Goal: Task Accomplishment & Management: Use online tool/utility

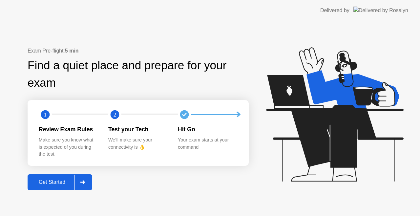
click at [65, 178] on button "Get Started" at bounding box center [60, 182] width 65 height 16
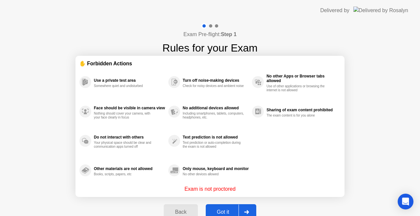
click at [219, 207] on button "Got it" at bounding box center [231, 212] width 51 height 16
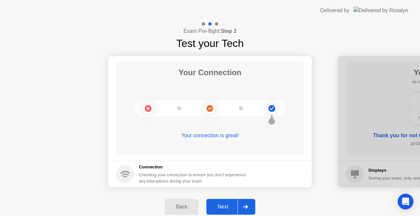
click at [225, 204] on div "Next" at bounding box center [222, 207] width 29 height 6
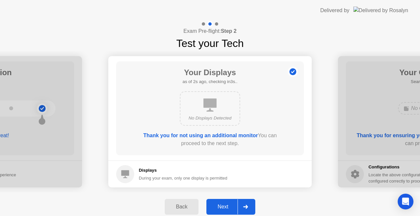
click at [225, 204] on div "Next" at bounding box center [222, 207] width 29 height 6
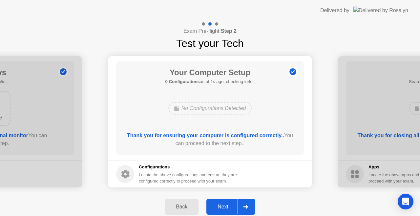
click at [225, 204] on div "Next" at bounding box center [222, 207] width 29 height 6
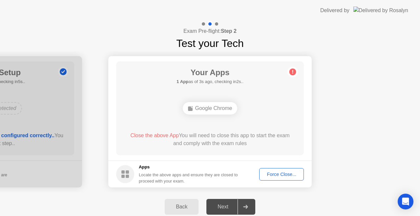
click at [272, 173] on div "Force Close..." at bounding box center [281, 174] width 40 height 5
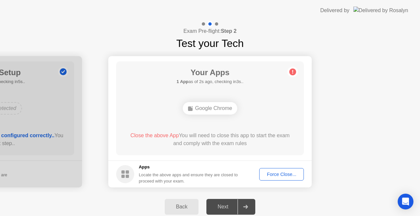
click at [282, 178] on button "Force Close..." at bounding box center [281, 174] width 45 height 12
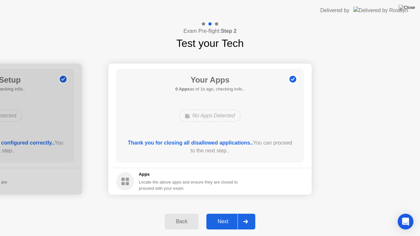
click at [220, 216] on div "Next" at bounding box center [222, 222] width 29 height 6
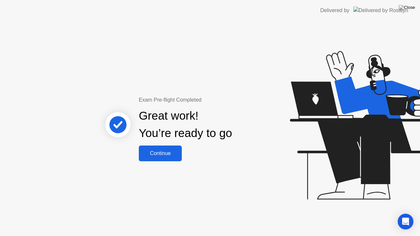
click at [182, 159] on button "Continue" at bounding box center [160, 154] width 43 height 16
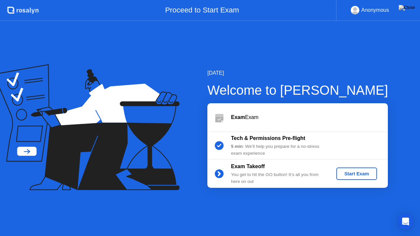
click at [343, 177] on button "Start Exam" at bounding box center [356, 174] width 40 height 12
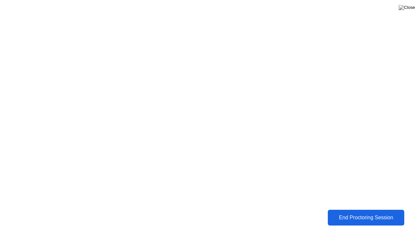
click at [356, 216] on button "End Proctoring Session" at bounding box center [366, 218] width 76 height 16
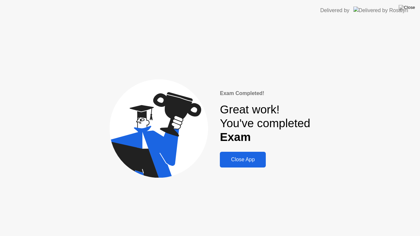
click at [250, 159] on div "Close App" at bounding box center [243, 160] width 42 height 6
